Goal: Find specific page/section: Find specific page/section

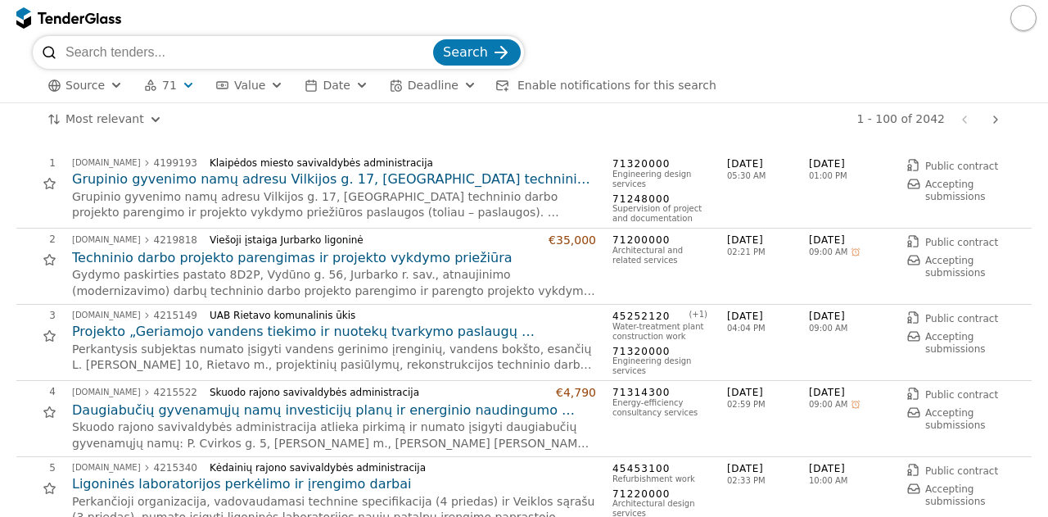
scroll to position [295, 0]
click at [174, 78] on button "71" at bounding box center [170, 85] width 64 height 20
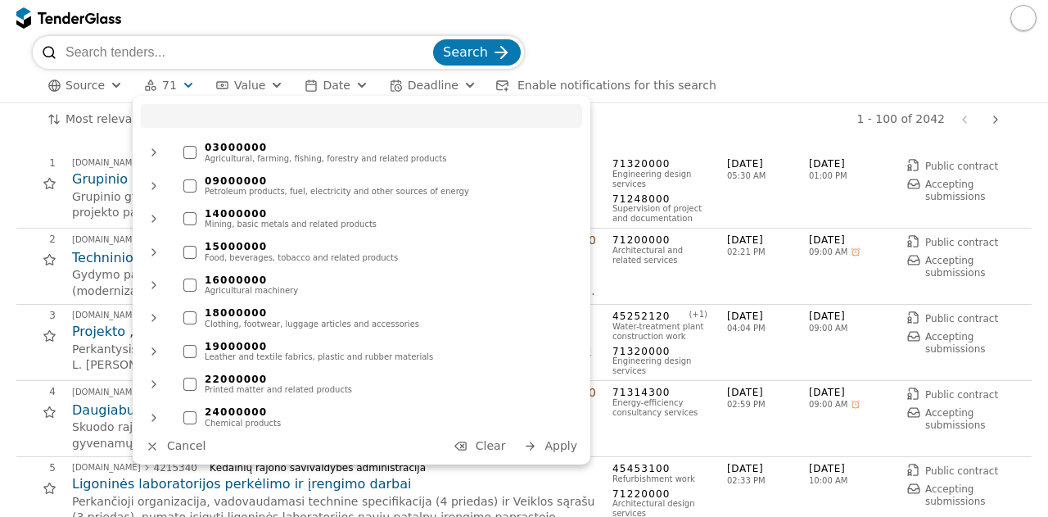
click at [505, 439] on span "Clear" at bounding box center [491, 445] width 30 height 13
click at [558, 445] on span "Apply" at bounding box center [560, 445] width 33 height 13
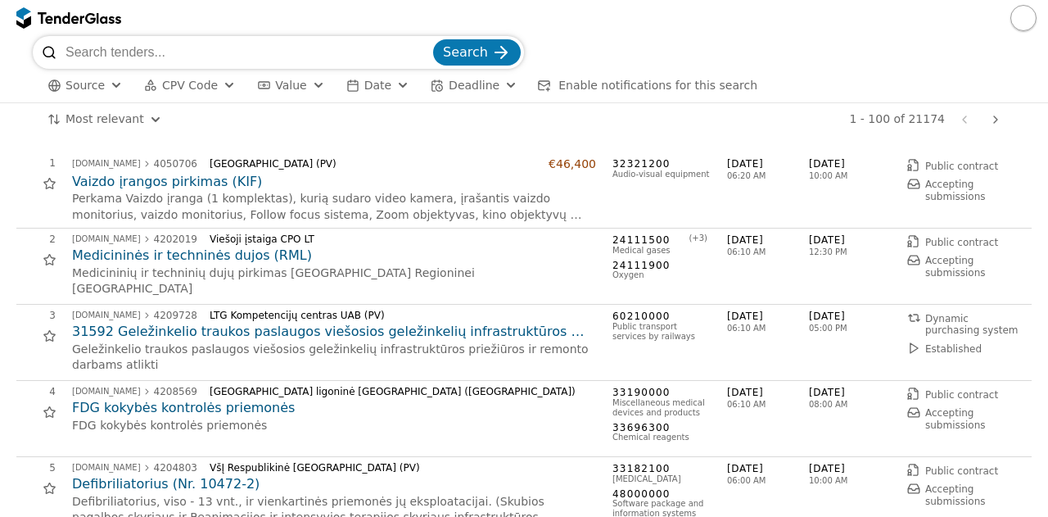
click at [536, 431] on p "FDG kokybės kontrolės priemonės" at bounding box center [334, 425] width 524 height 16
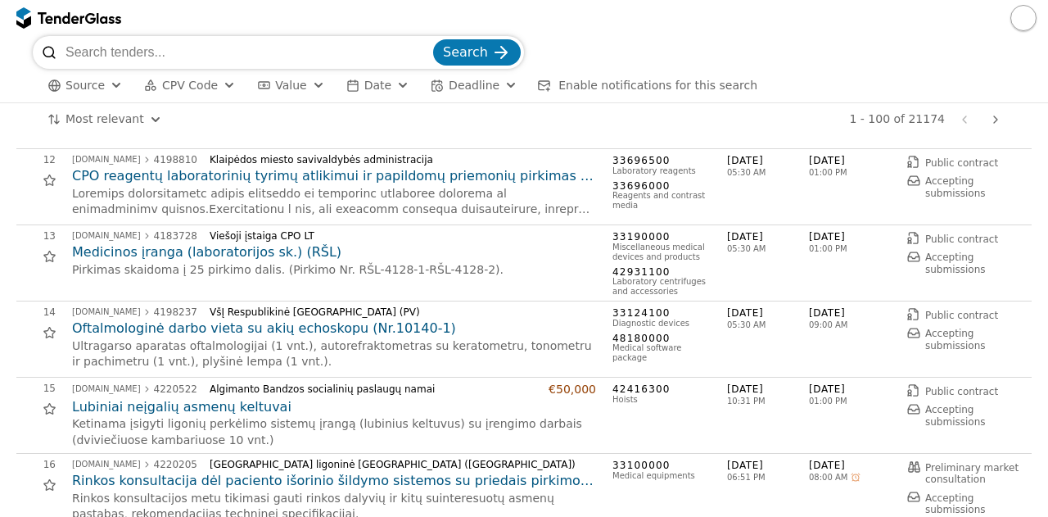
scroll to position [851, 0]
